Goal: Task Accomplishment & Management: Manage account settings

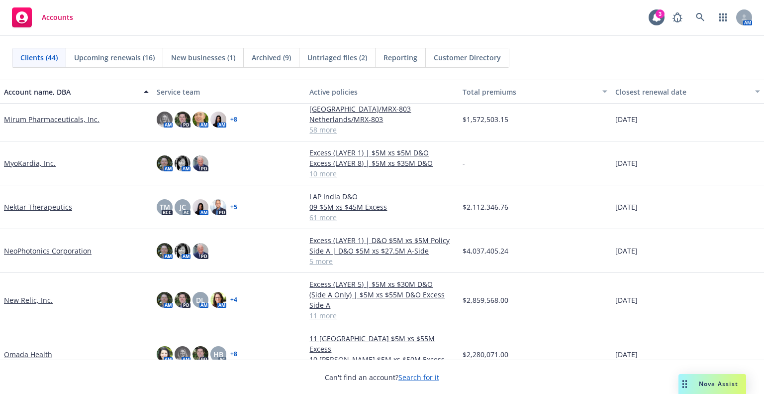
scroll to position [747, 0]
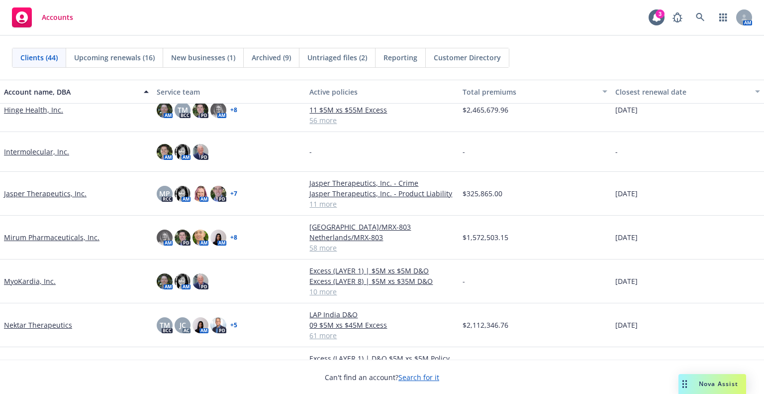
click at [52, 109] on link "Hinge Health, Inc." at bounding box center [33, 110] width 59 height 10
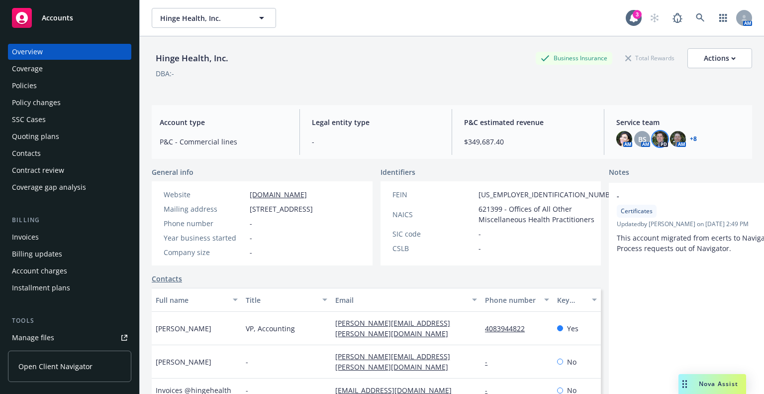
click at [657, 140] on img at bounding box center [660, 139] width 16 height 16
click at [657, 138] on img at bounding box center [660, 139] width 16 height 16
click at [690, 139] on link "+ 8" at bounding box center [693, 139] width 7 height 6
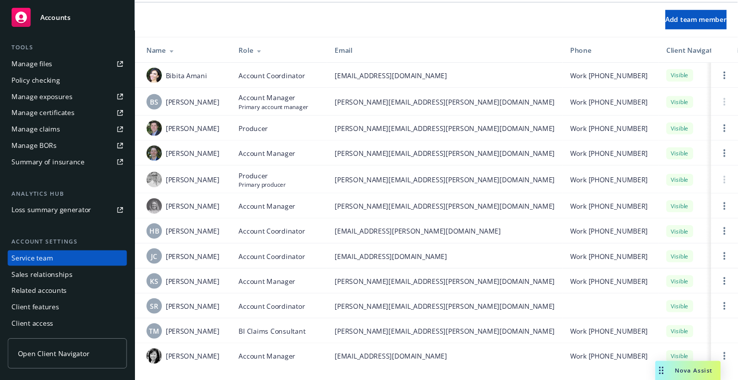
scroll to position [22, 0]
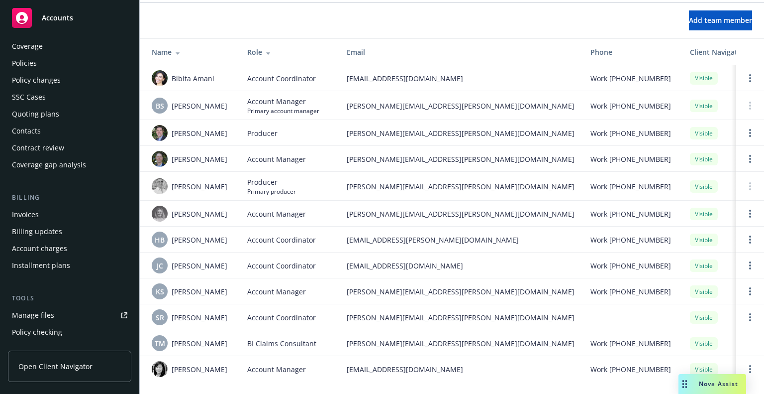
click at [191, 209] on span "Erin Bautista" at bounding box center [200, 214] width 56 height 10
click at [154, 206] on img at bounding box center [160, 214] width 16 height 16
